Goal: Find specific page/section: Find specific page/section

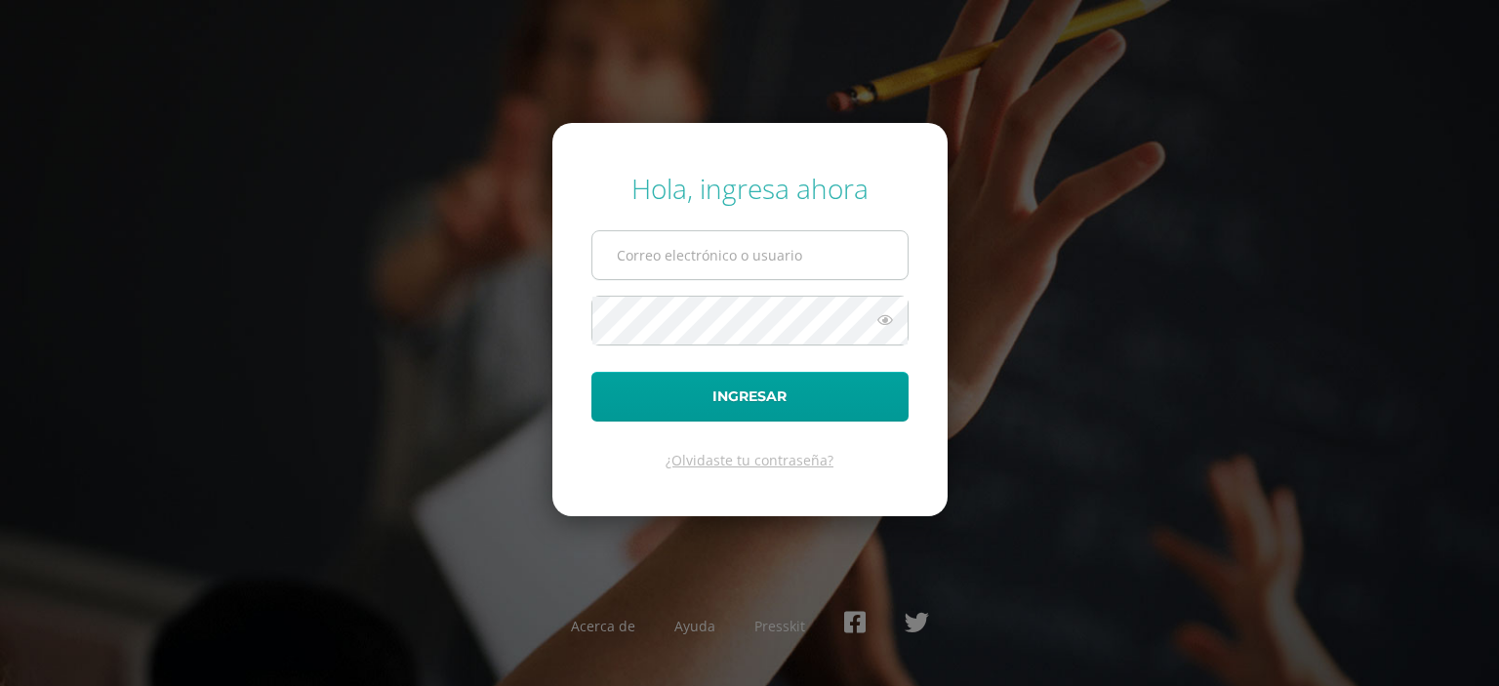
click at [824, 257] on input "text" at bounding box center [749, 255] width 315 height 48
type input "shenny@colegiovalles.com"
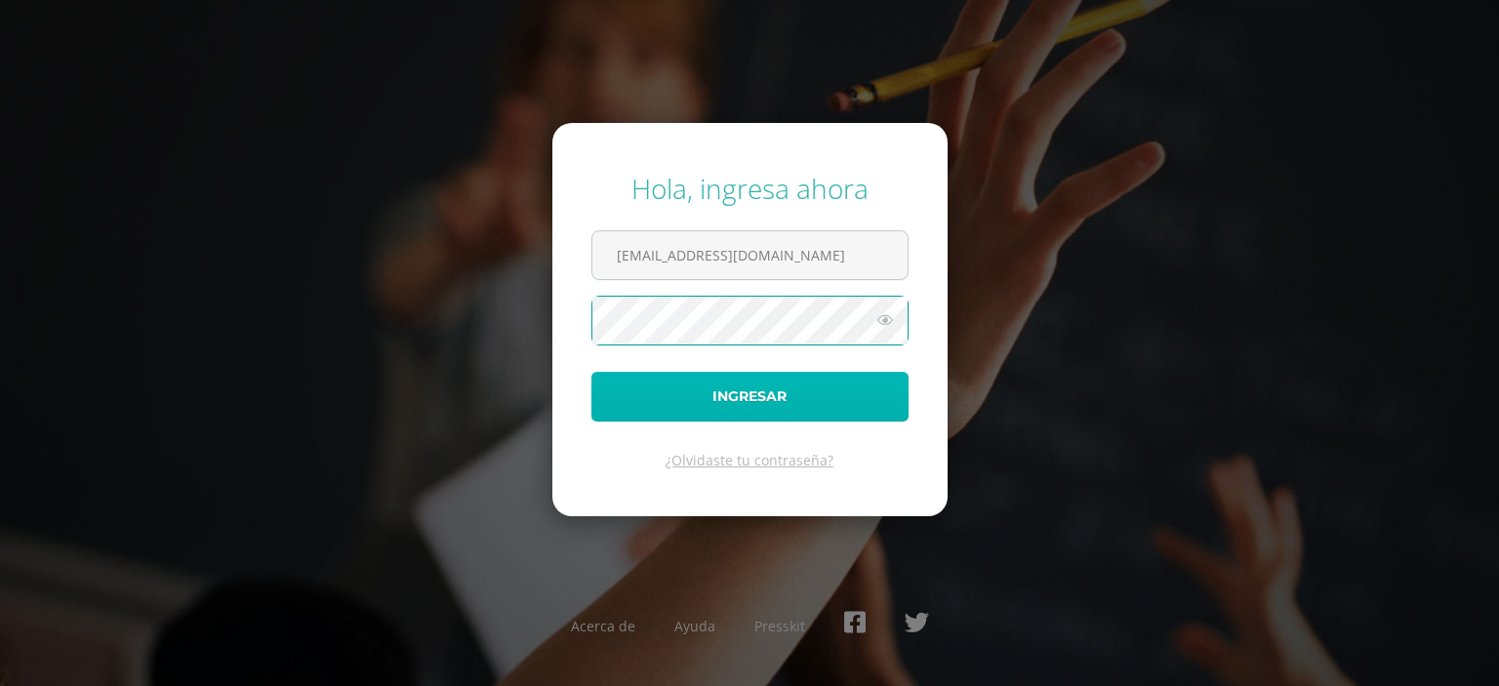
click at [659, 405] on button "Ingresar" at bounding box center [749, 397] width 317 height 50
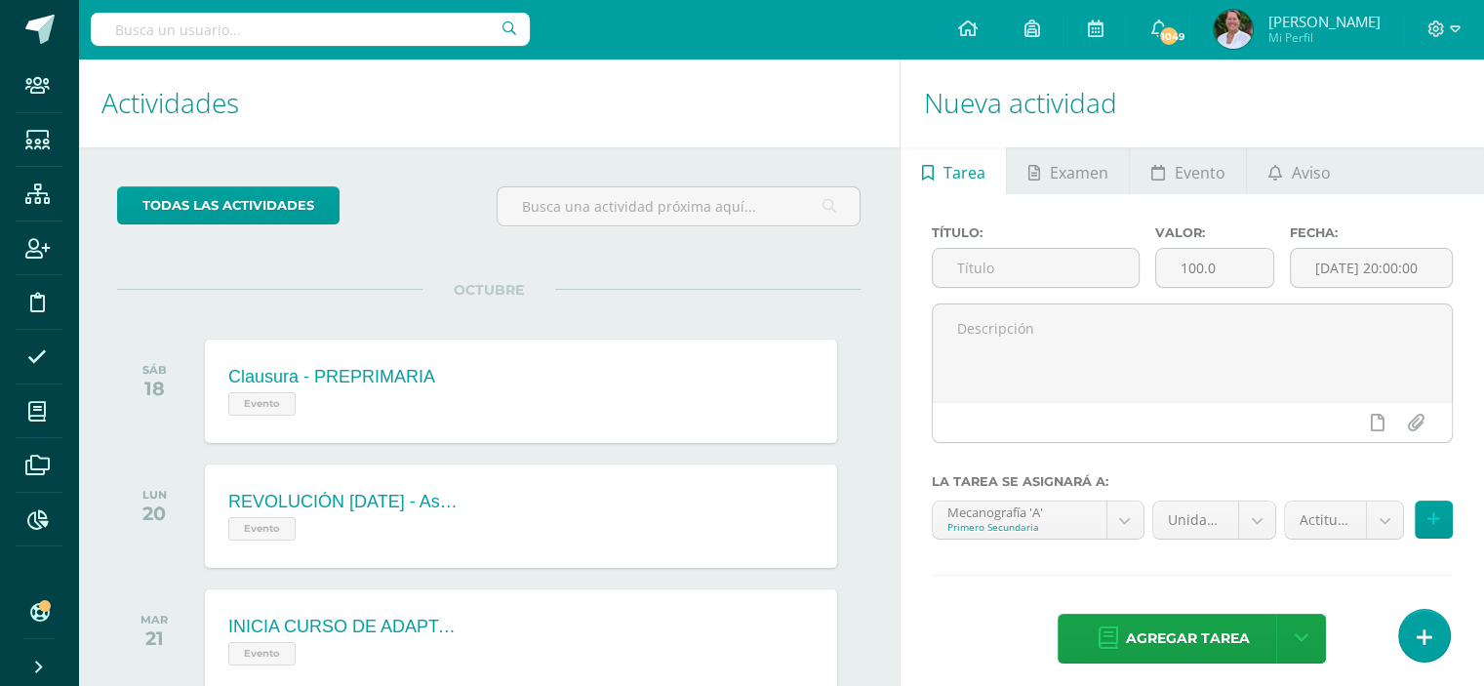
click at [230, 32] on input "text" at bounding box center [310, 29] width 439 height 33
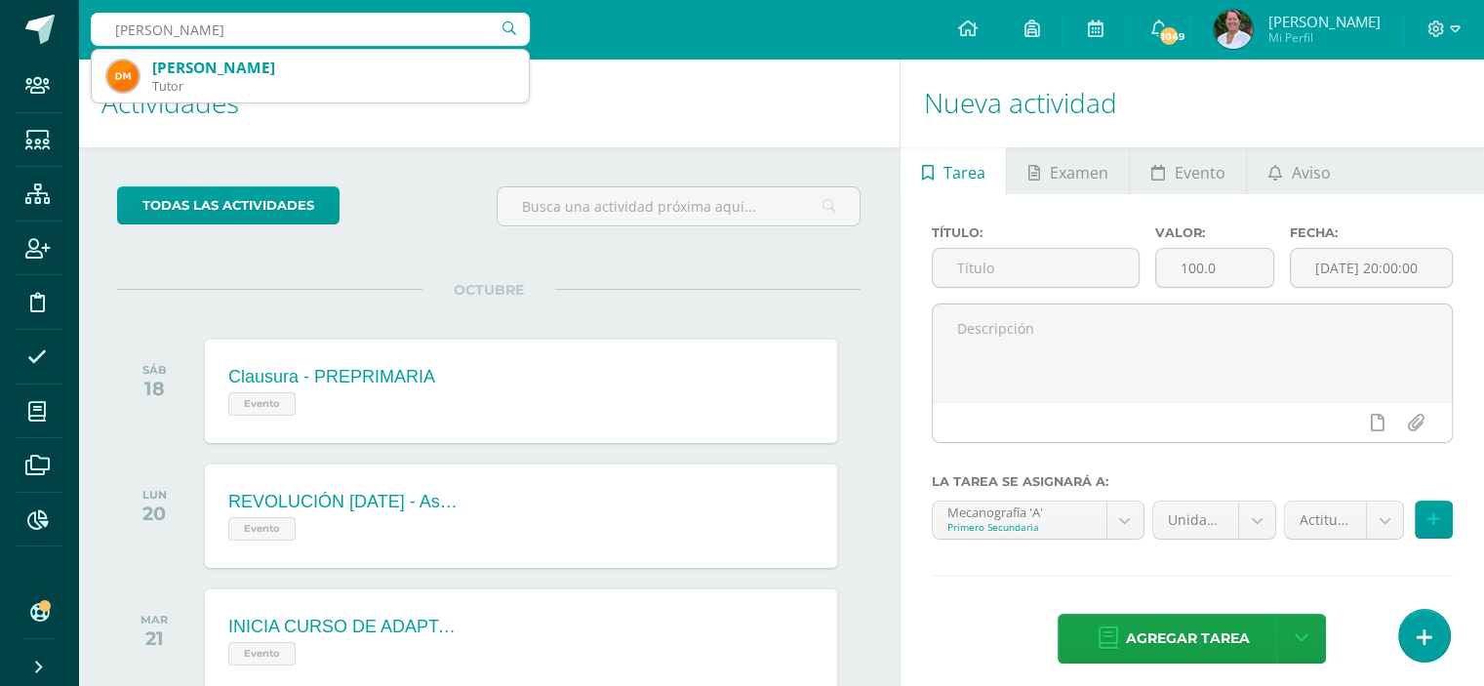
type input "DORA ARACELY MELGAR"
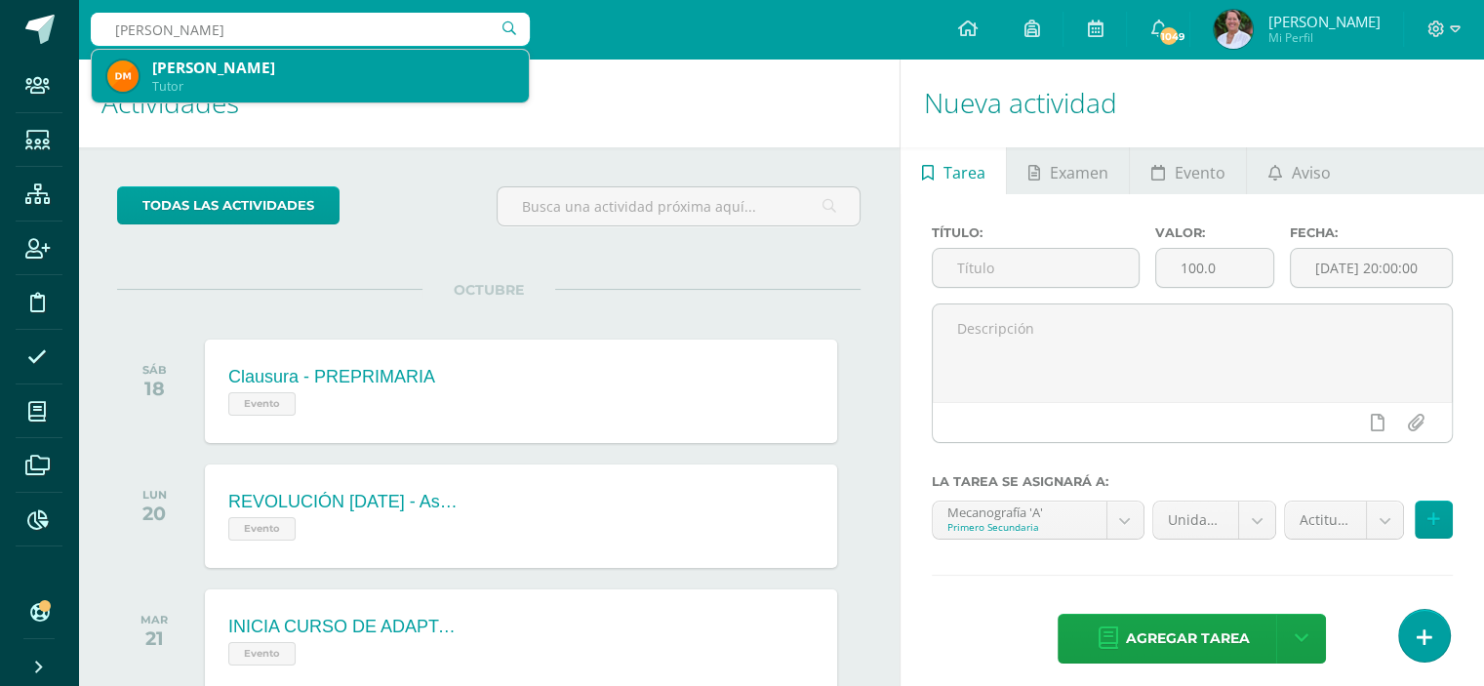
click at [184, 70] on div "[PERSON_NAME]" at bounding box center [332, 68] width 361 height 20
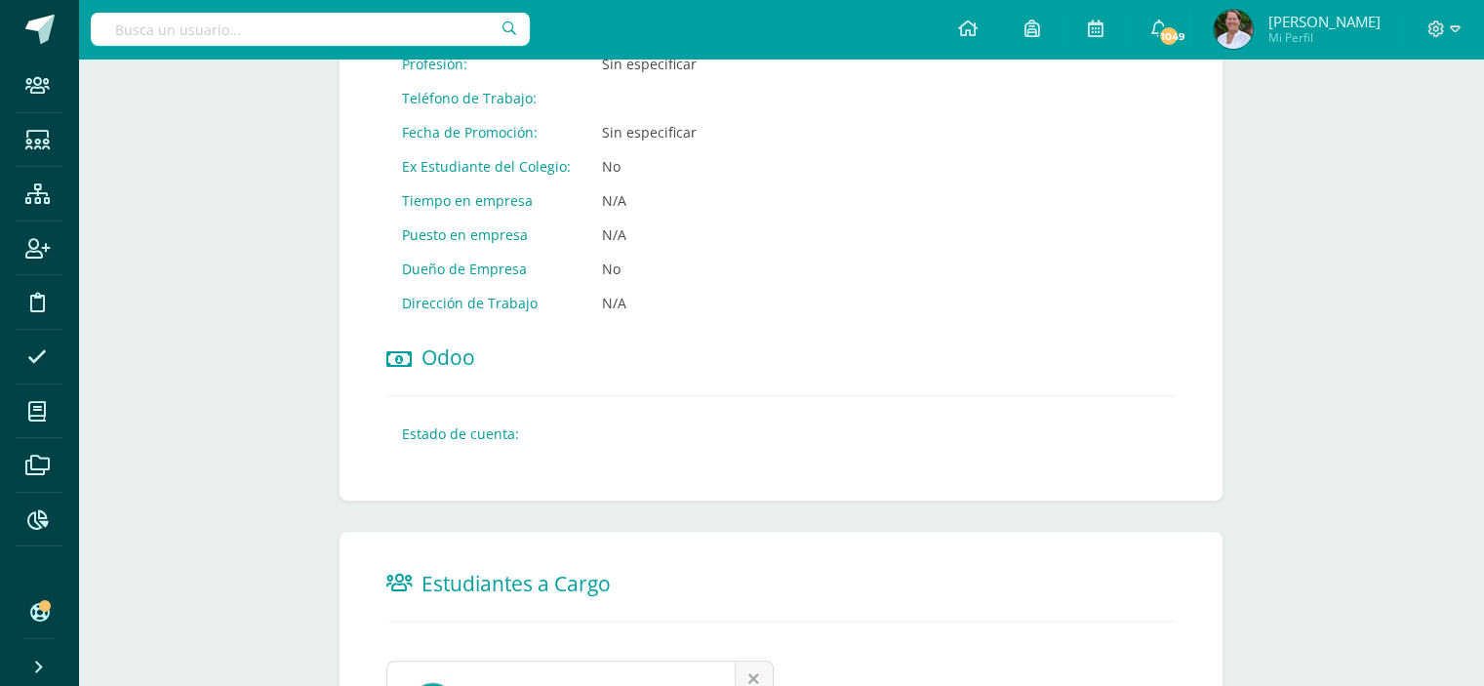
scroll to position [1192, 0]
